Goal: Task Accomplishment & Management: Use online tool/utility

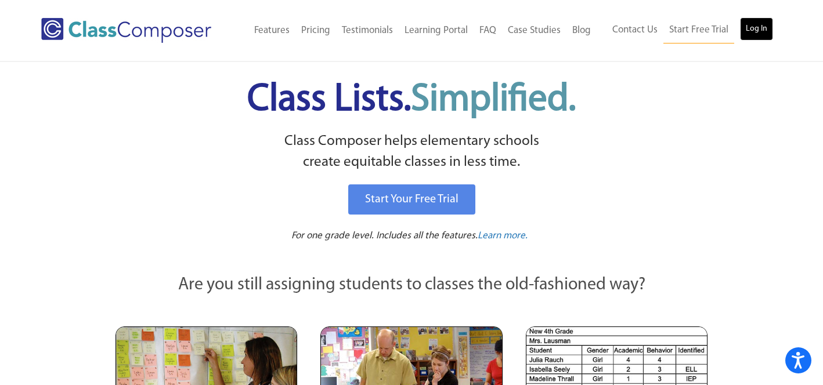
click at [752, 22] on link "Log In" at bounding box center [756, 28] width 33 height 23
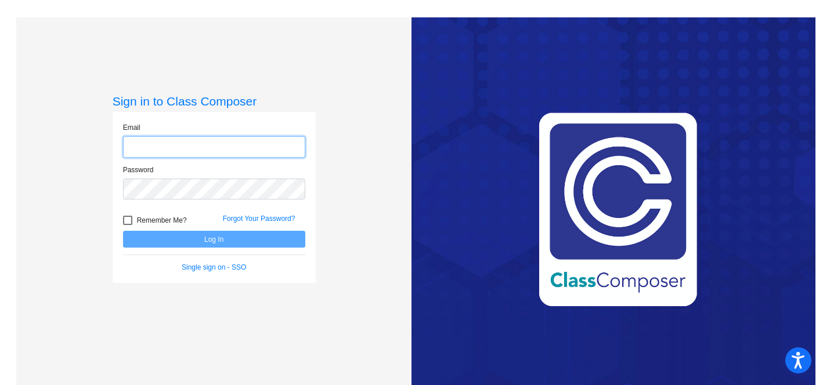
type input "[EMAIL_ADDRESS][DOMAIN_NAME]"
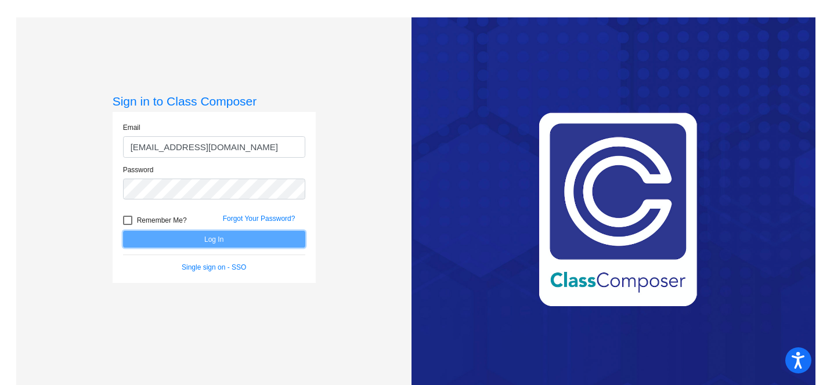
click at [229, 233] on button "Log In" at bounding box center [214, 239] width 182 height 17
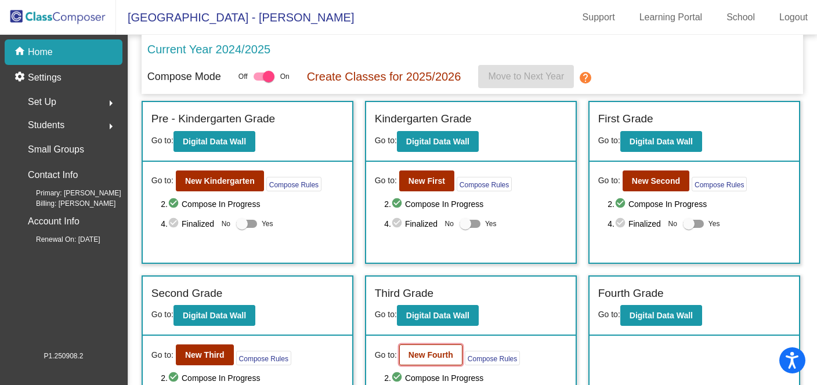
click at [435, 354] on b "New Fourth" at bounding box center [431, 355] width 45 height 9
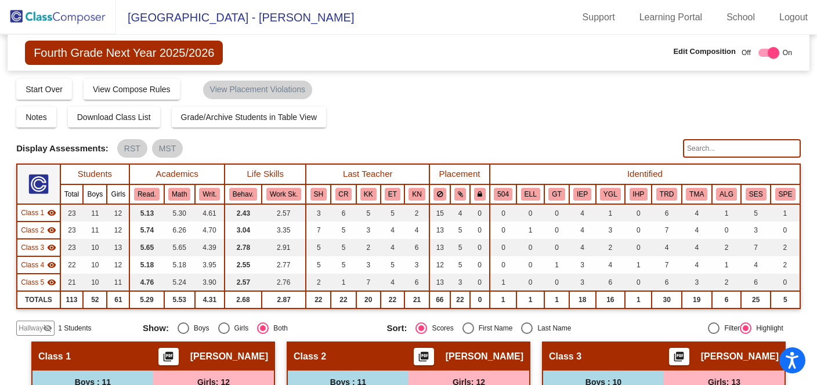
click at [649, 108] on div "Notes Download Class List Import Students Grade/Archive Students in Table View …" at bounding box center [408, 117] width 785 height 21
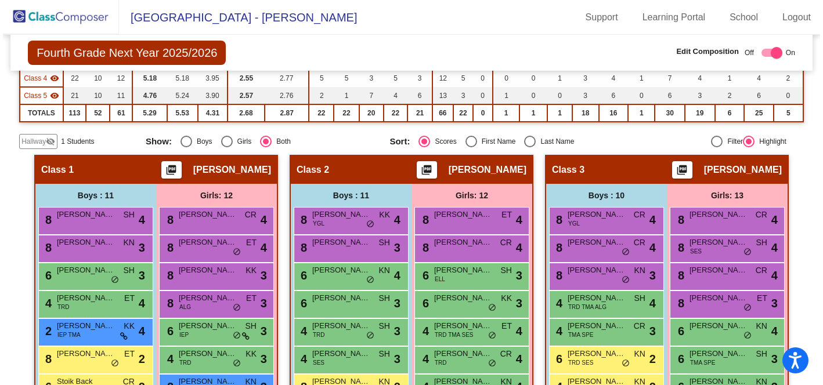
scroll to position [167, 0]
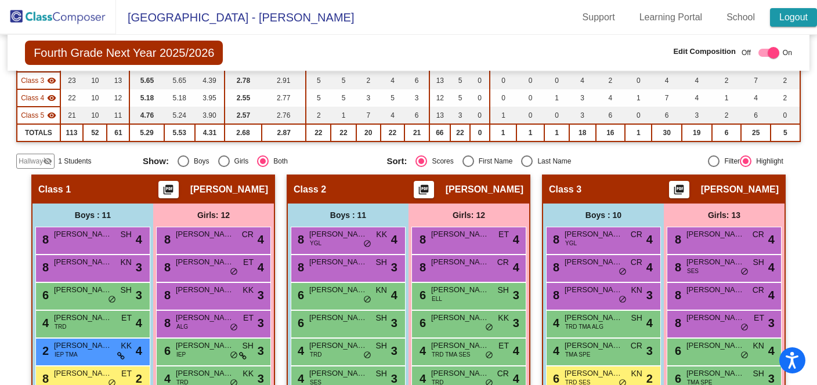
click at [789, 21] on link "Logout" at bounding box center [793, 17] width 47 height 19
